Goal: Task Accomplishment & Management: Manage account settings

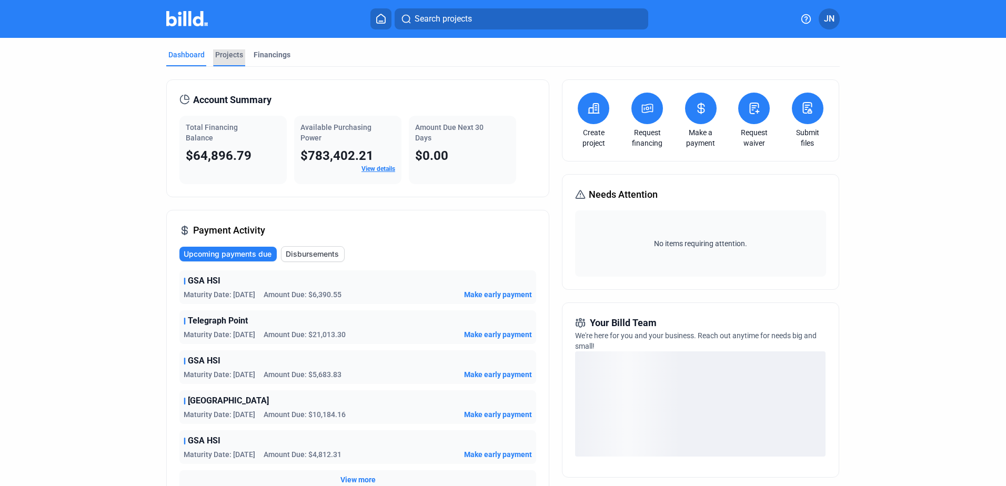
click at [233, 56] on div "Projects" at bounding box center [229, 54] width 28 height 11
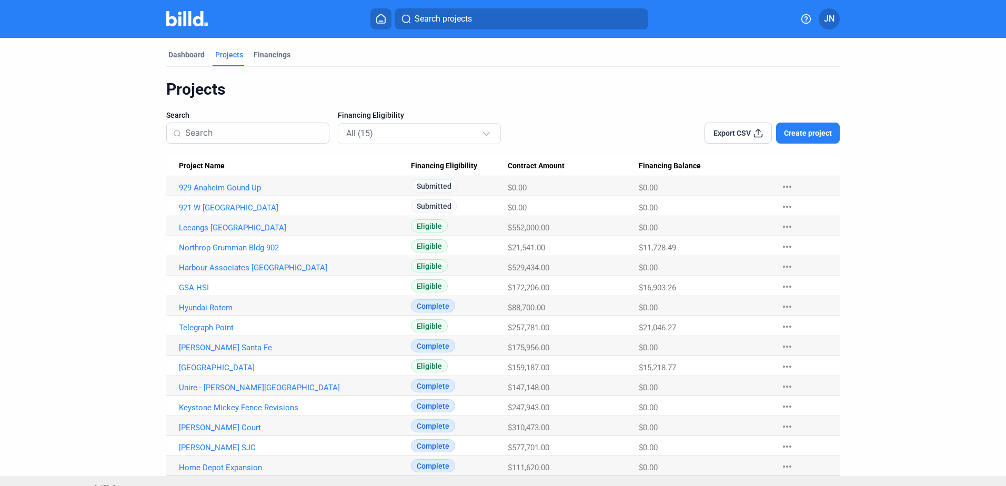
click at [808, 132] on span "Create project" at bounding box center [808, 133] width 48 height 11
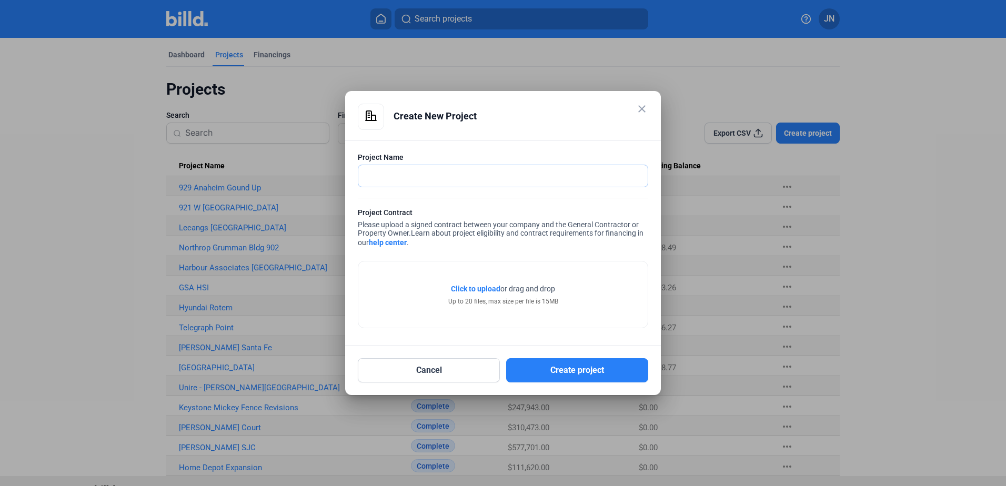
click at [398, 176] on input "text" at bounding box center [497, 176] width 278 height 22
click at [387, 177] on input "De" at bounding box center [497, 176] width 278 height 22
type input "[PERSON_NAME] [PERSON_NAME]"
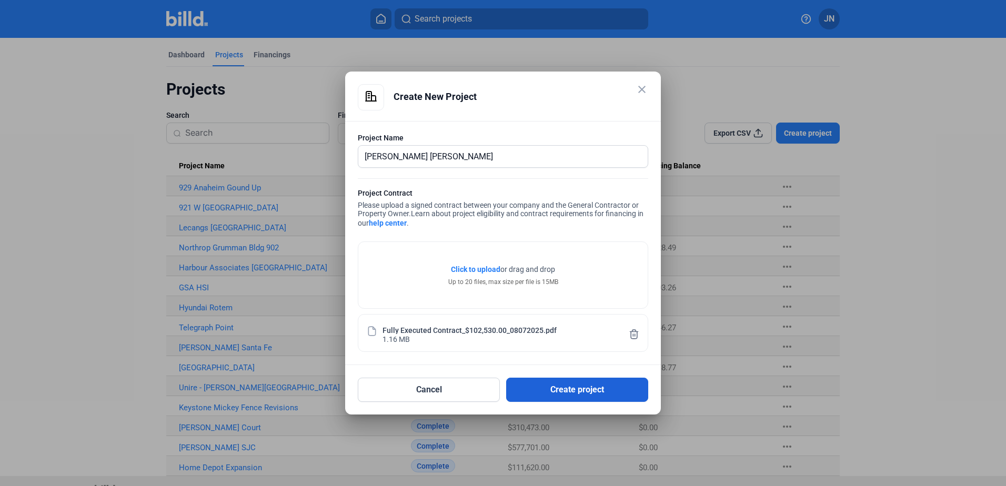
click at [541, 389] on button "Create project" at bounding box center [577, 390] width 142 height 24
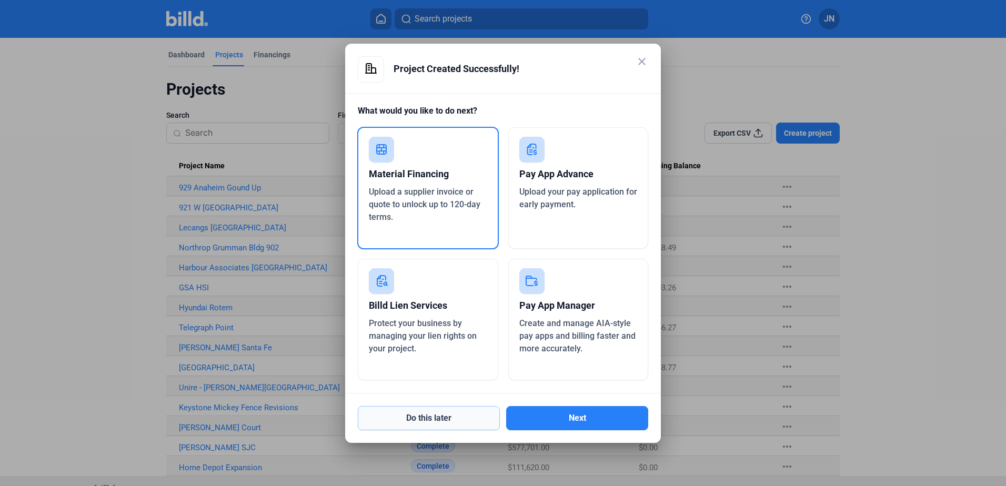
click at [453, 419] on button "Do this later" at bounding box center [429, 418] width 142 height 24
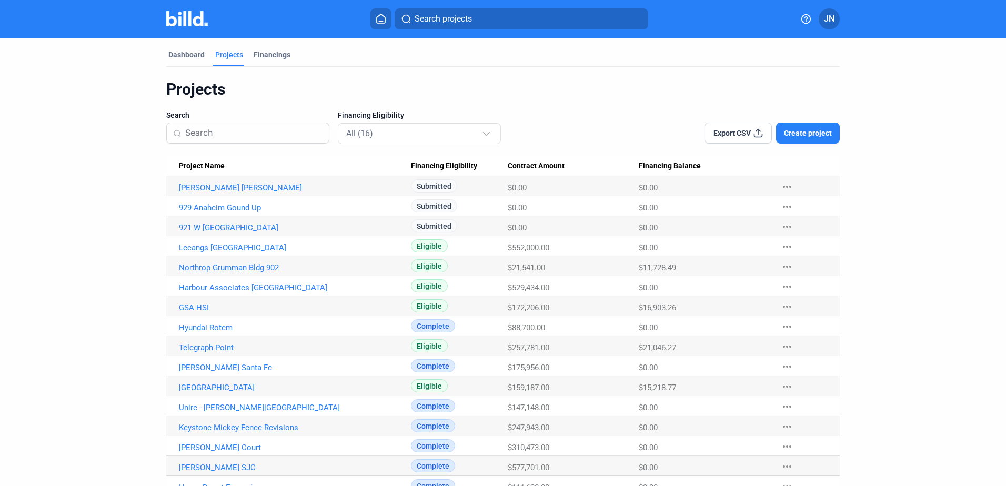
click at [382, 14] on icon at bounding box center [381, 19] width 11 height 10
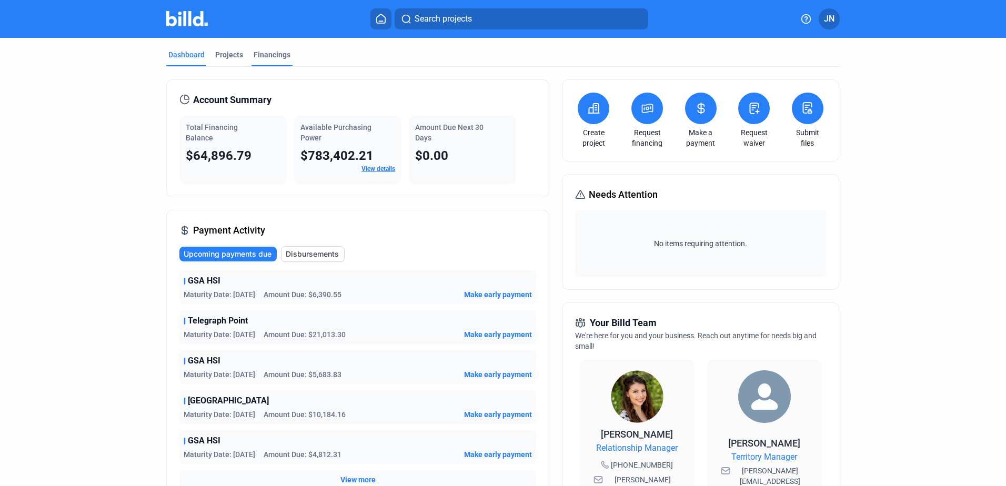
click at [282, 55] on div "Financings" at bounding box center [272, 54] width 37 height 11
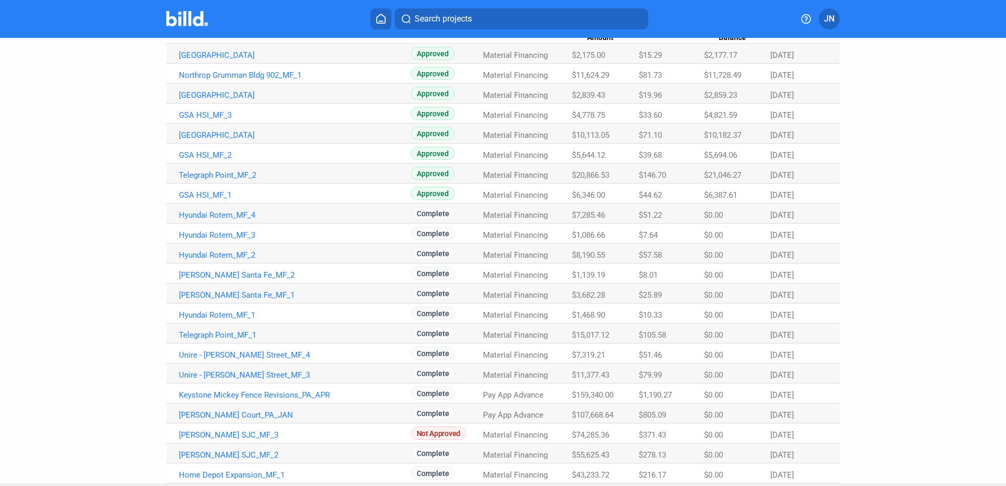
scroll to position [156, 0]
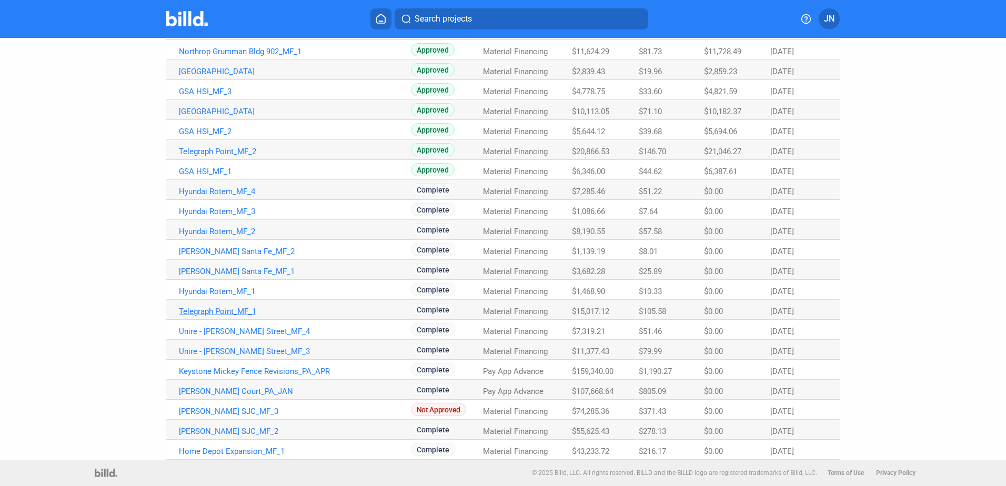
click at [223, 311] on link "Telegraph Point_MF_1" at bounding box center [295, 311] width 232 height 9
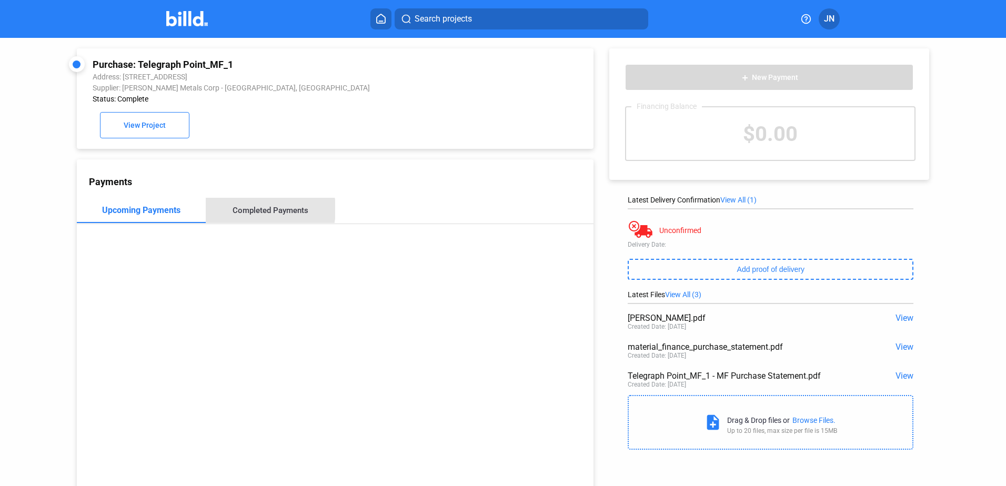
click at [248, 212] on div "Completed Payments" at bounding box center [271, 210] width 76 height 9
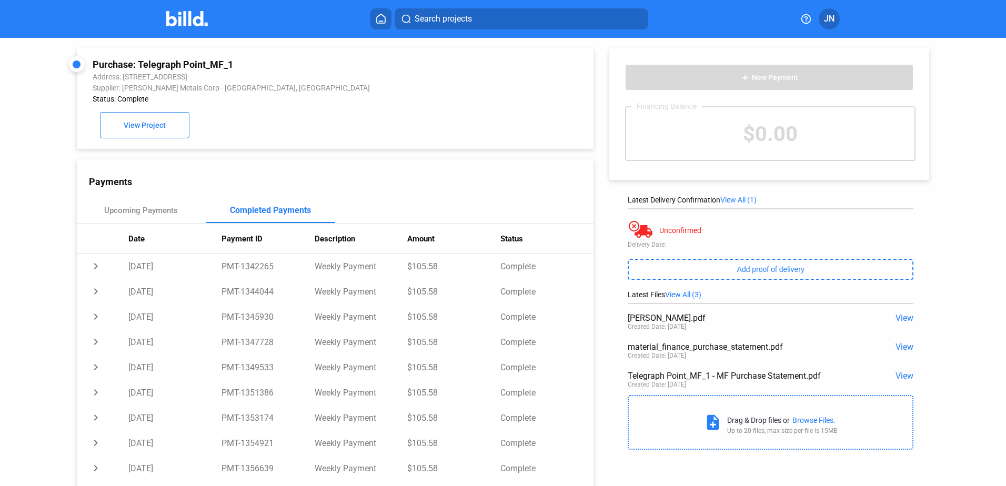
click at [377, 18] on icon at bounding box center [381, 18] width 8 height 9
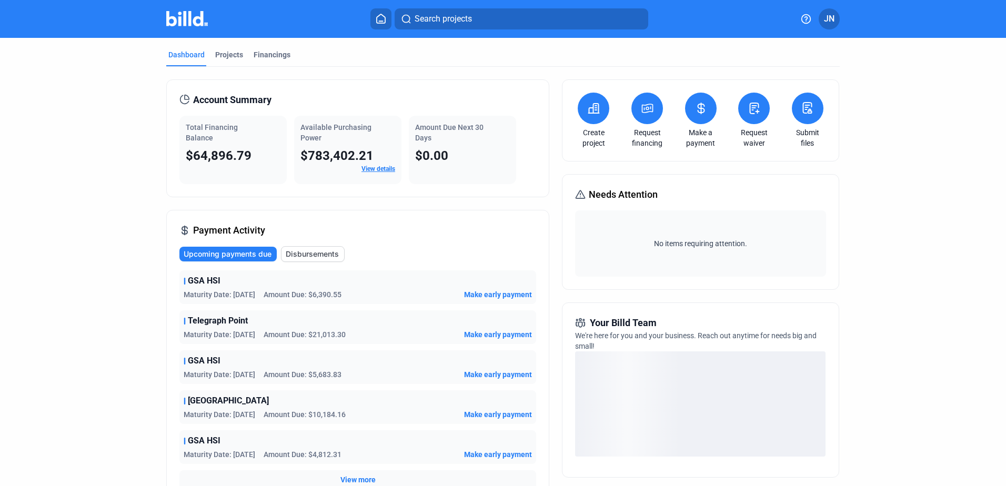
scroll to position [53, 0]
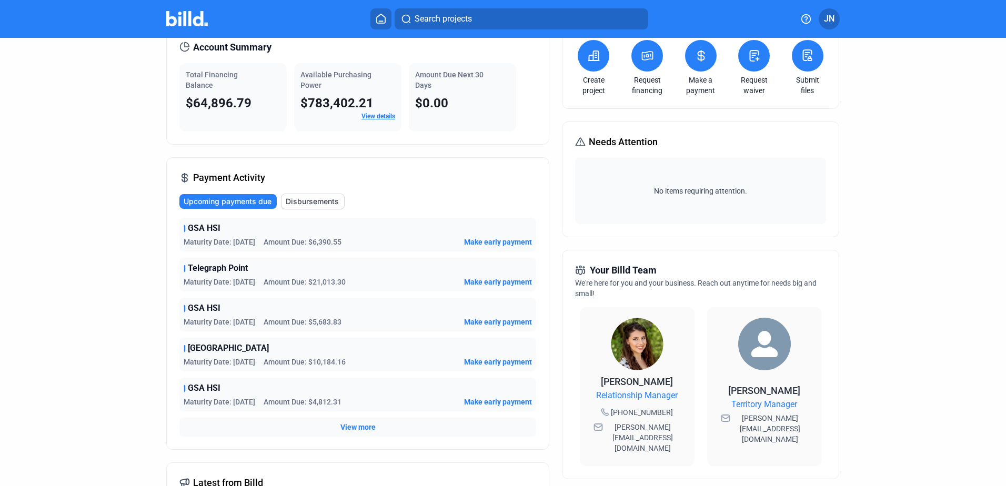
click at [305, 203] on span "Disbursements" at bounding box center [312, 201] width 53 height 11
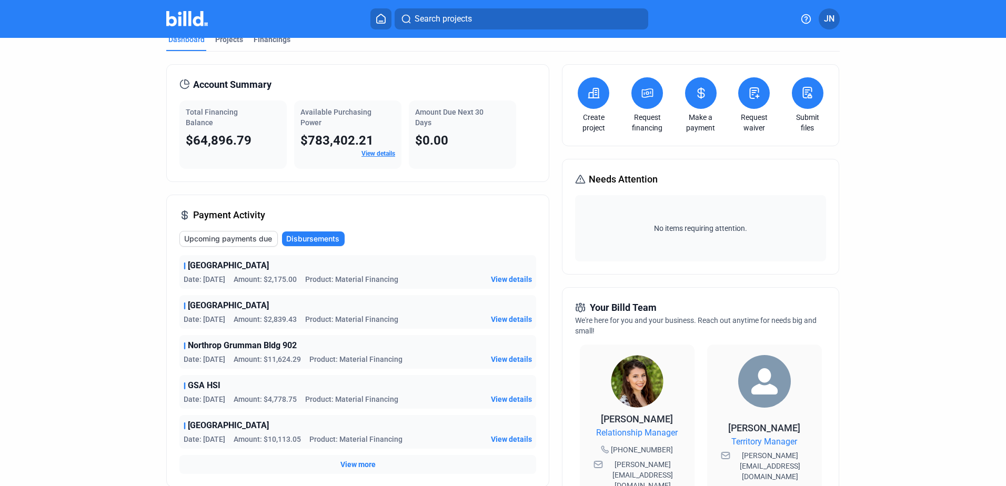
scroll to position [0, 0]
